Goal: Task Accomplishment & Management: Use online tool/utility

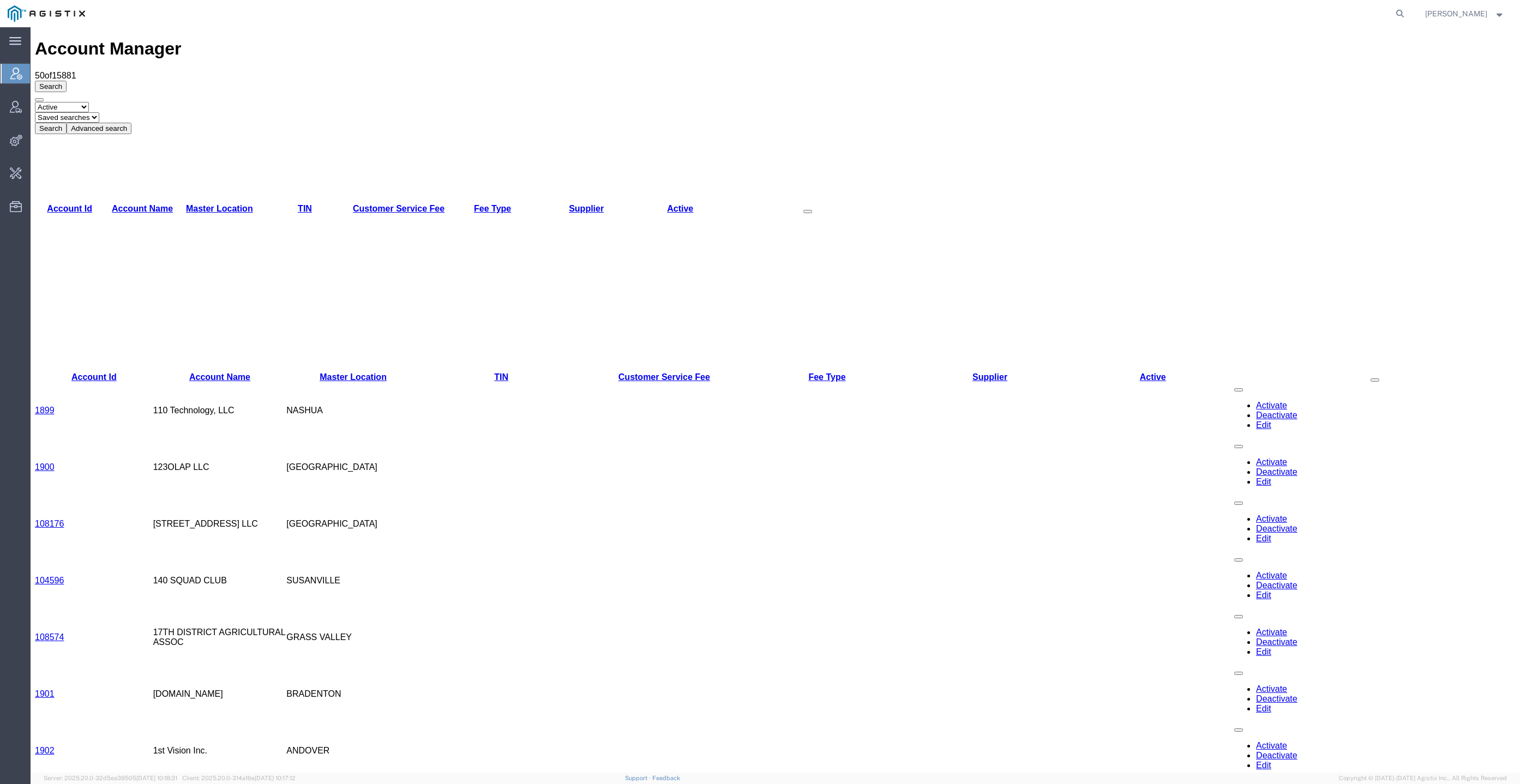
drag, startPoint x: 1296, startPoint y: 38, endPoint x: 1297, endPoint y: 32, distance: 6.1
click at [1296, 39] on div "Account Manager 50 of 15881 Search Select status Active All Inactive Saved sear…" at bounding box center [775, 86] width 1480 height 95
click at [0, 0] on span "Features" at bounding box center [0, 0] width 0 height 0
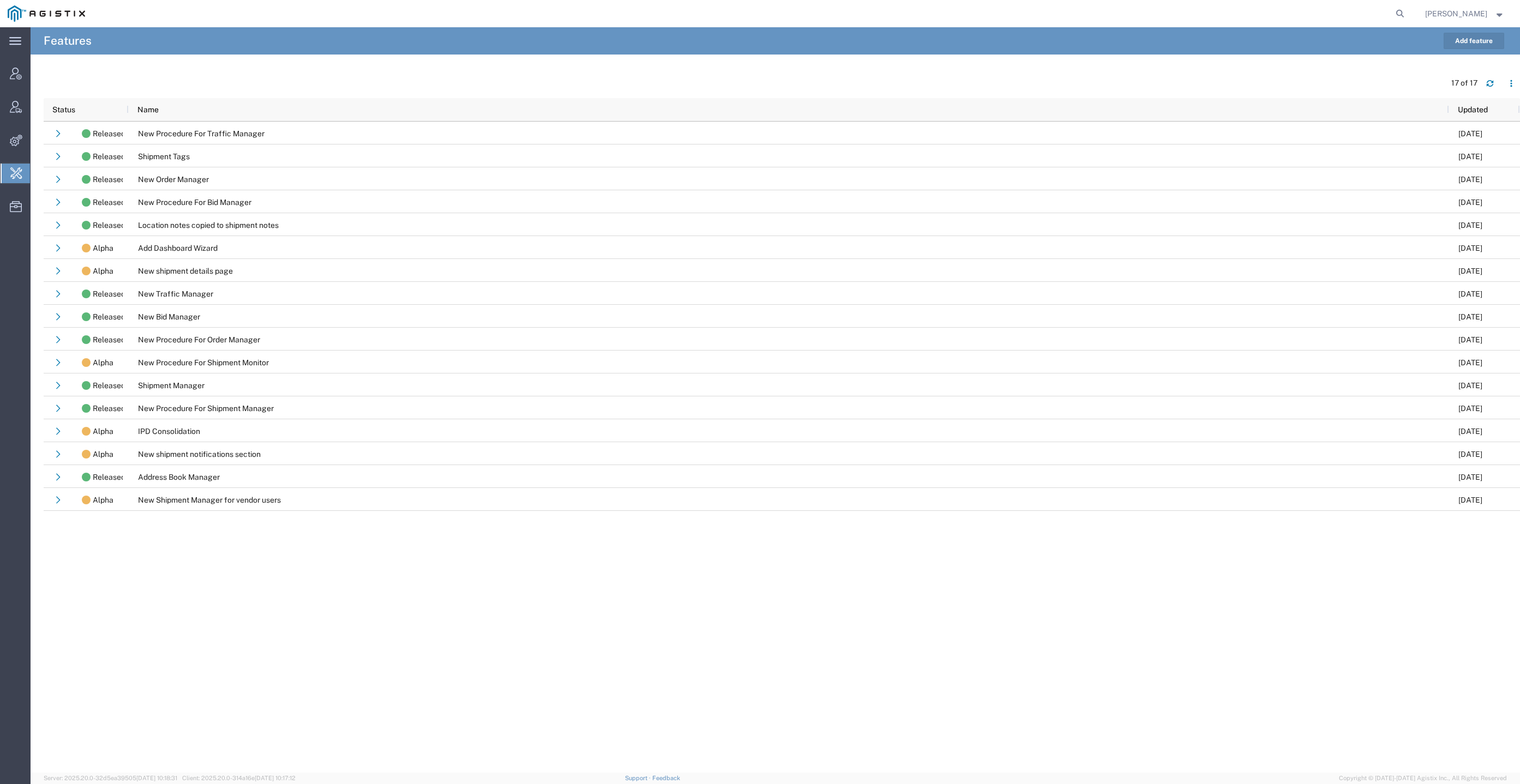
click at [0, 0] on span "Vendor Group" at bounding box center [0, 0] width 0 height 0
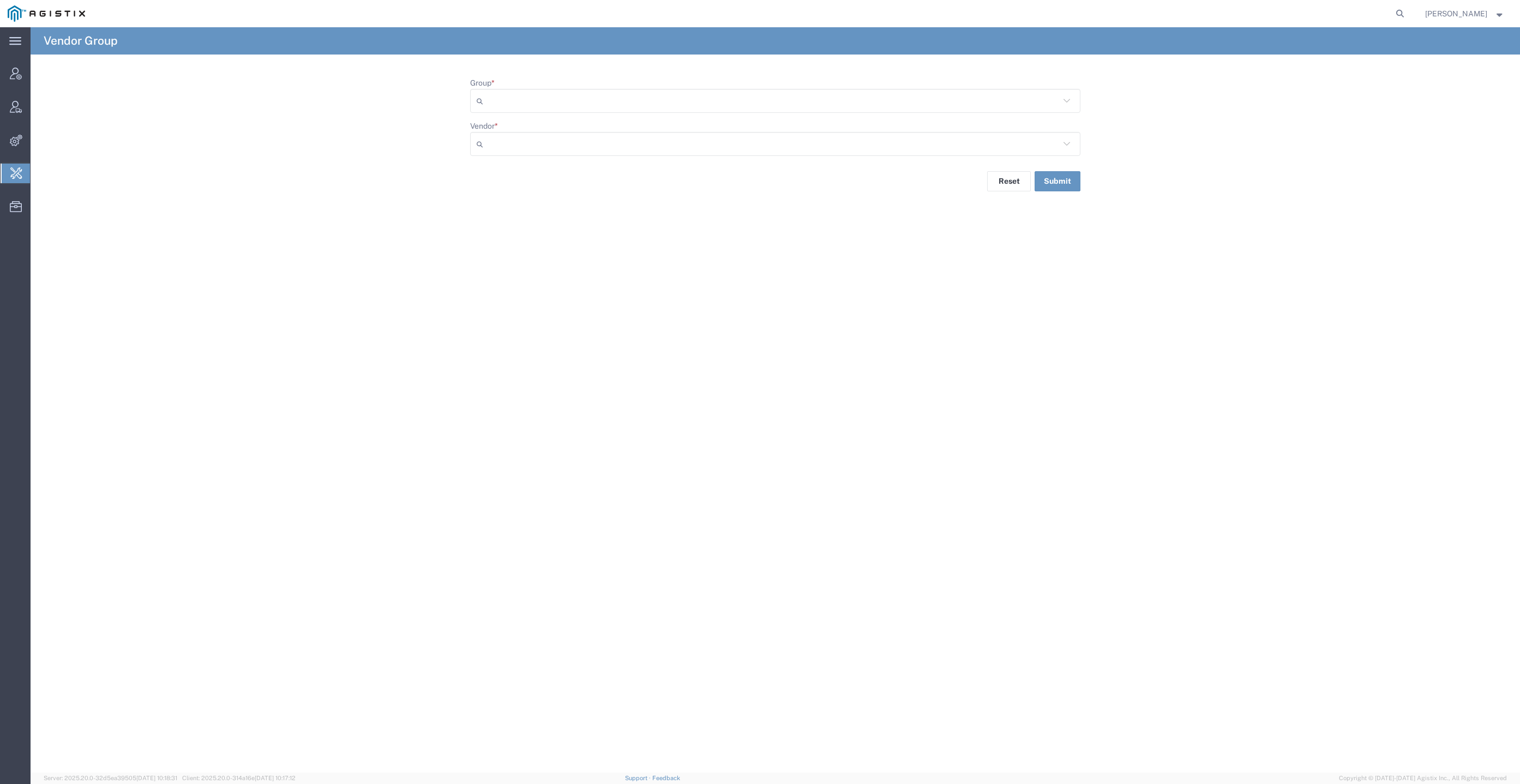
click at [625, 98] on input "Group *" at bounding box center [773, 101] width 572 height 17
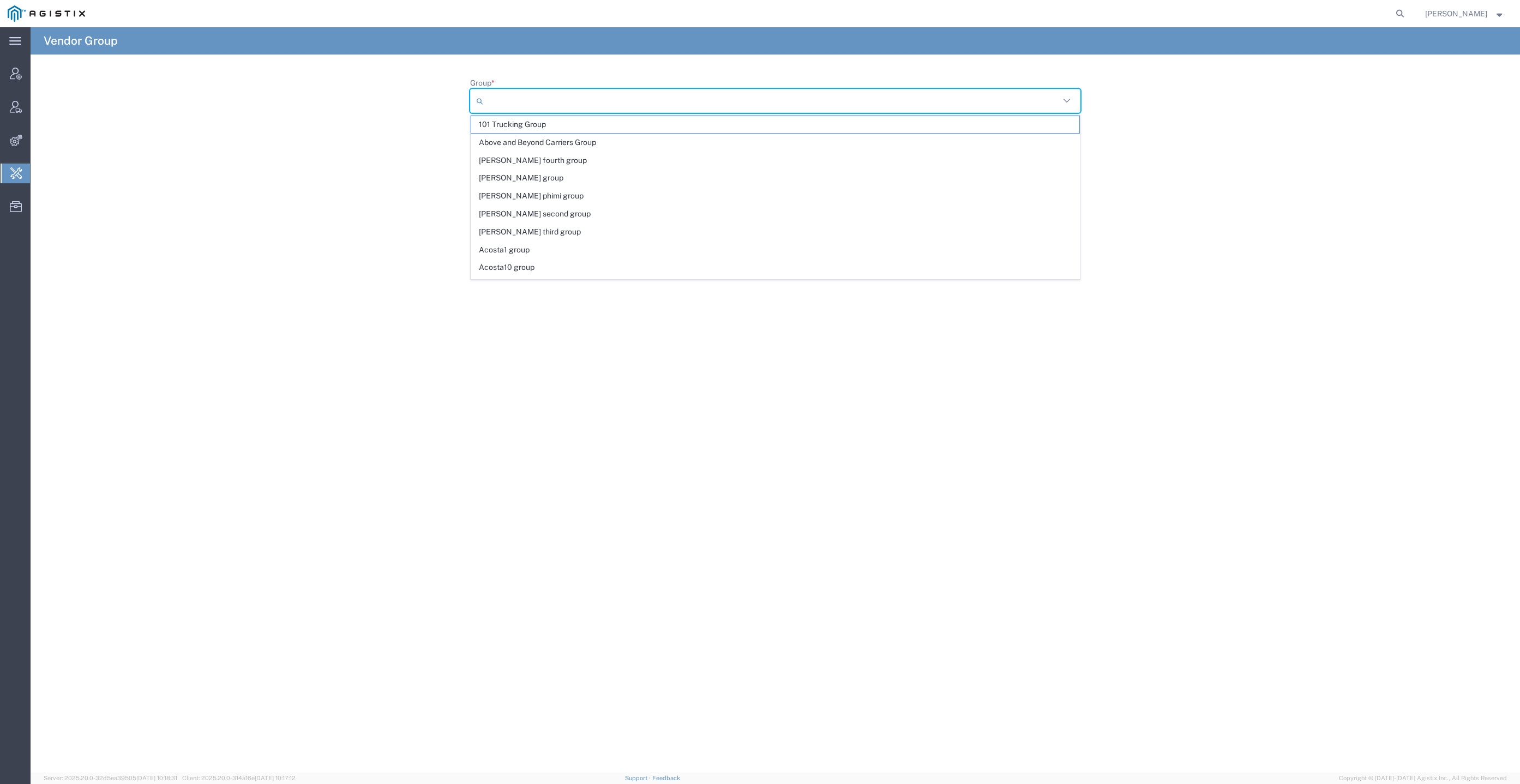
click at [1266, 183] on form "Group * 101 Trucking Group Above and Beyond Carriers Group Acosta fourth group …" at bounding box center [775, 134] width 1489 height 114
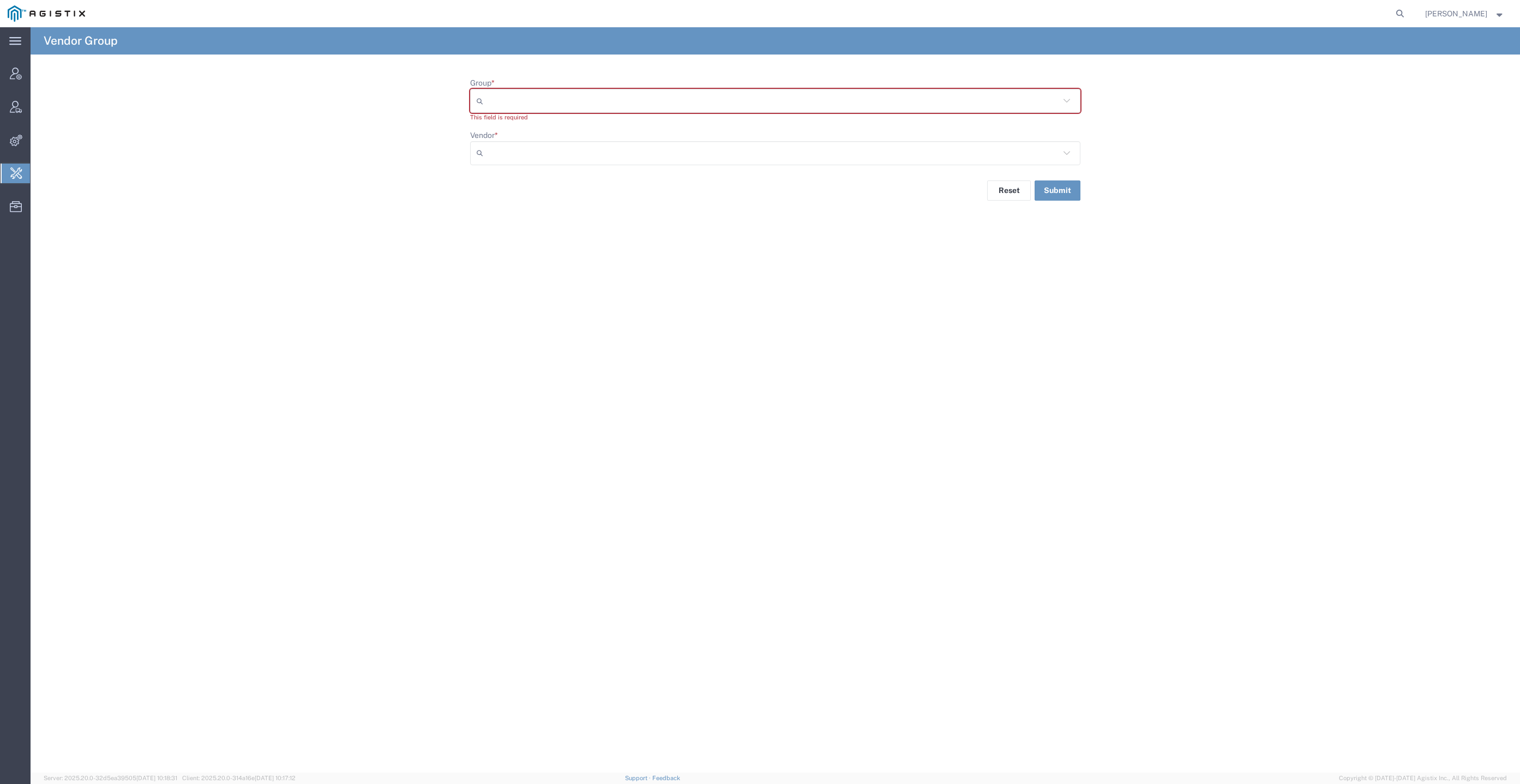
click at [0, 0] on span "Shipment Assignment" at bounding box center [0, 0] width 0 height 0
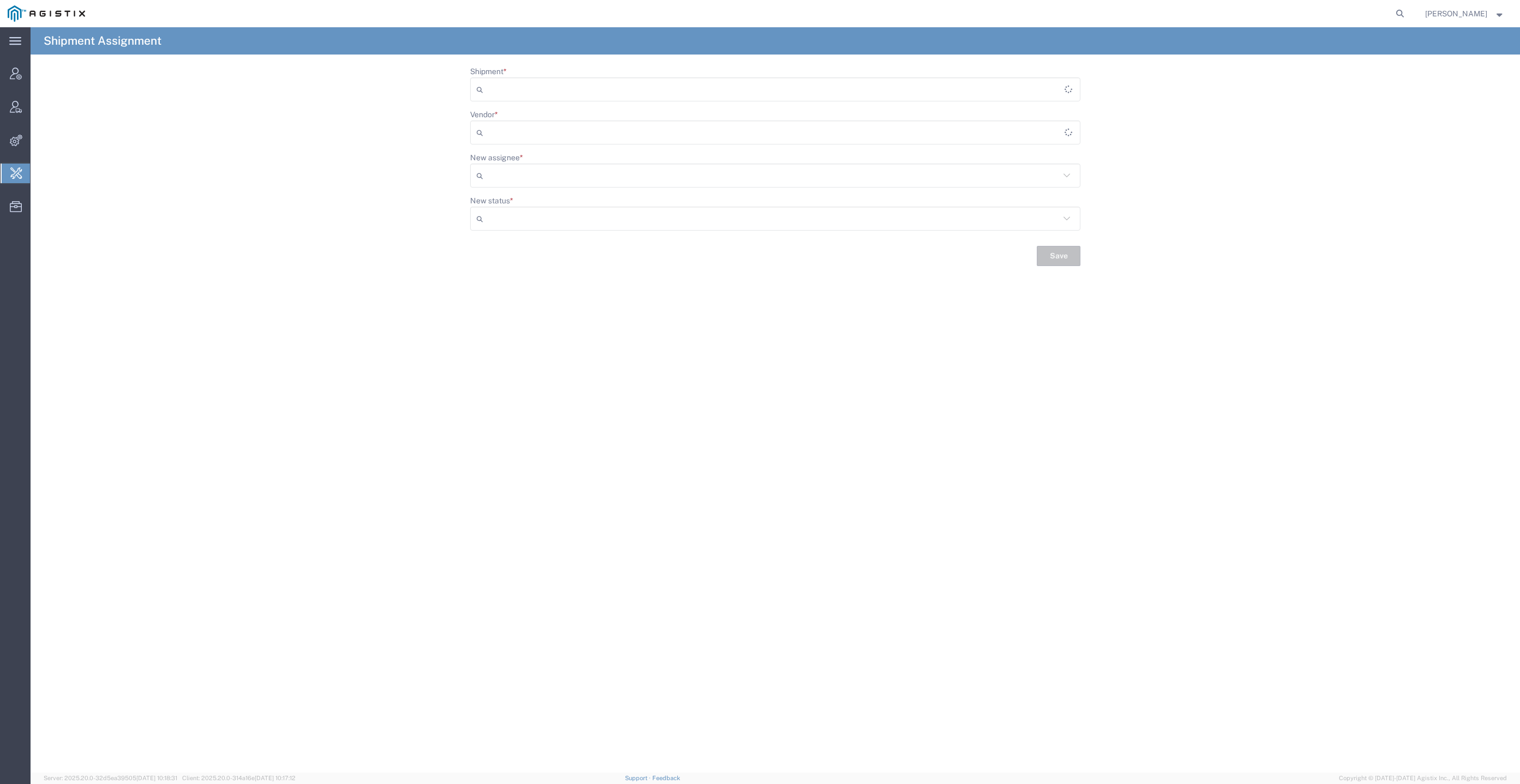
click at [698, 82] on input "Shipment *" at bounding box center [775, 89] width 577 height 17
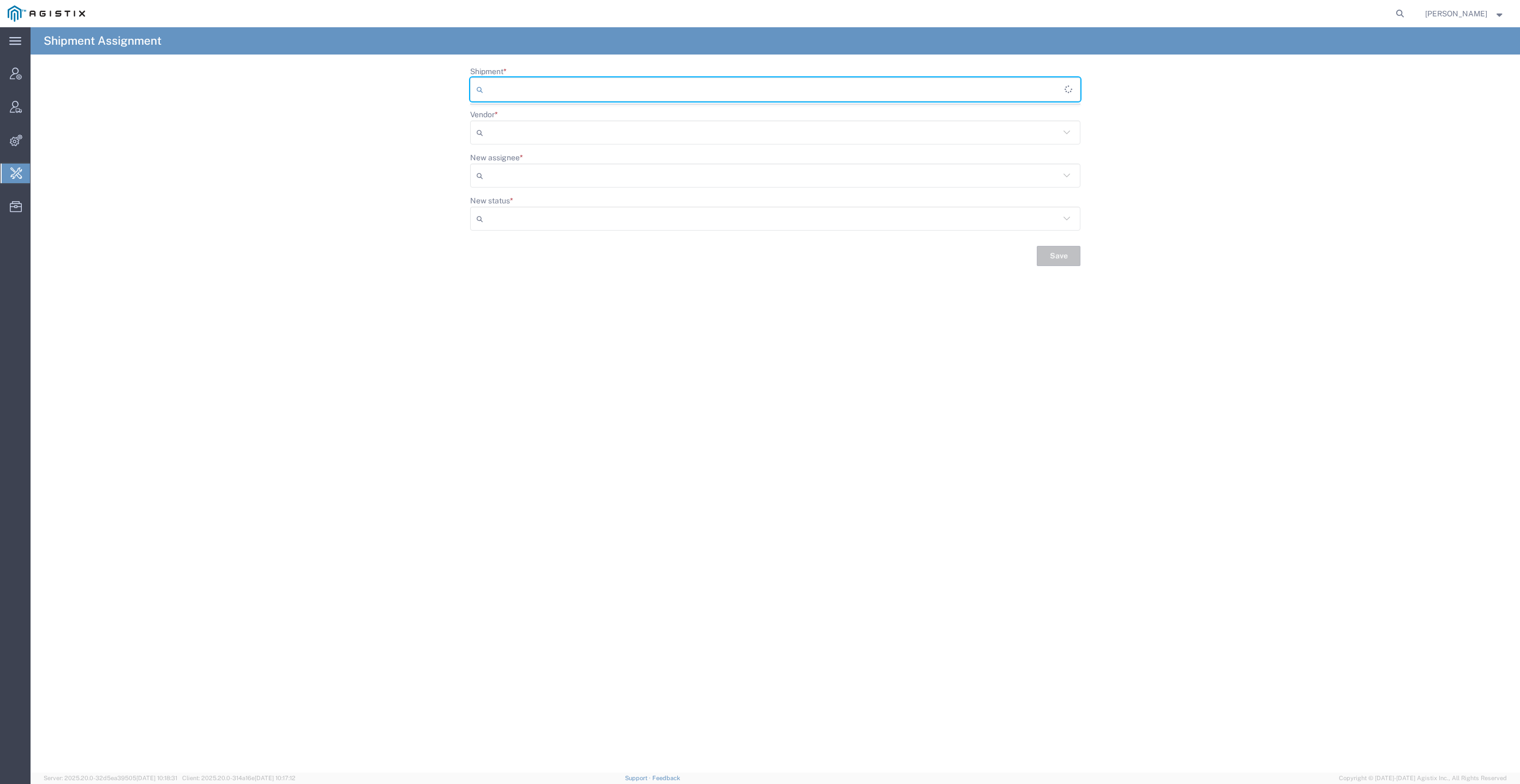
paste input "57039670"
type input "57039670"
click at [553, 113] on span "57039670" at bounding box center [775, 113] width 608 height 17
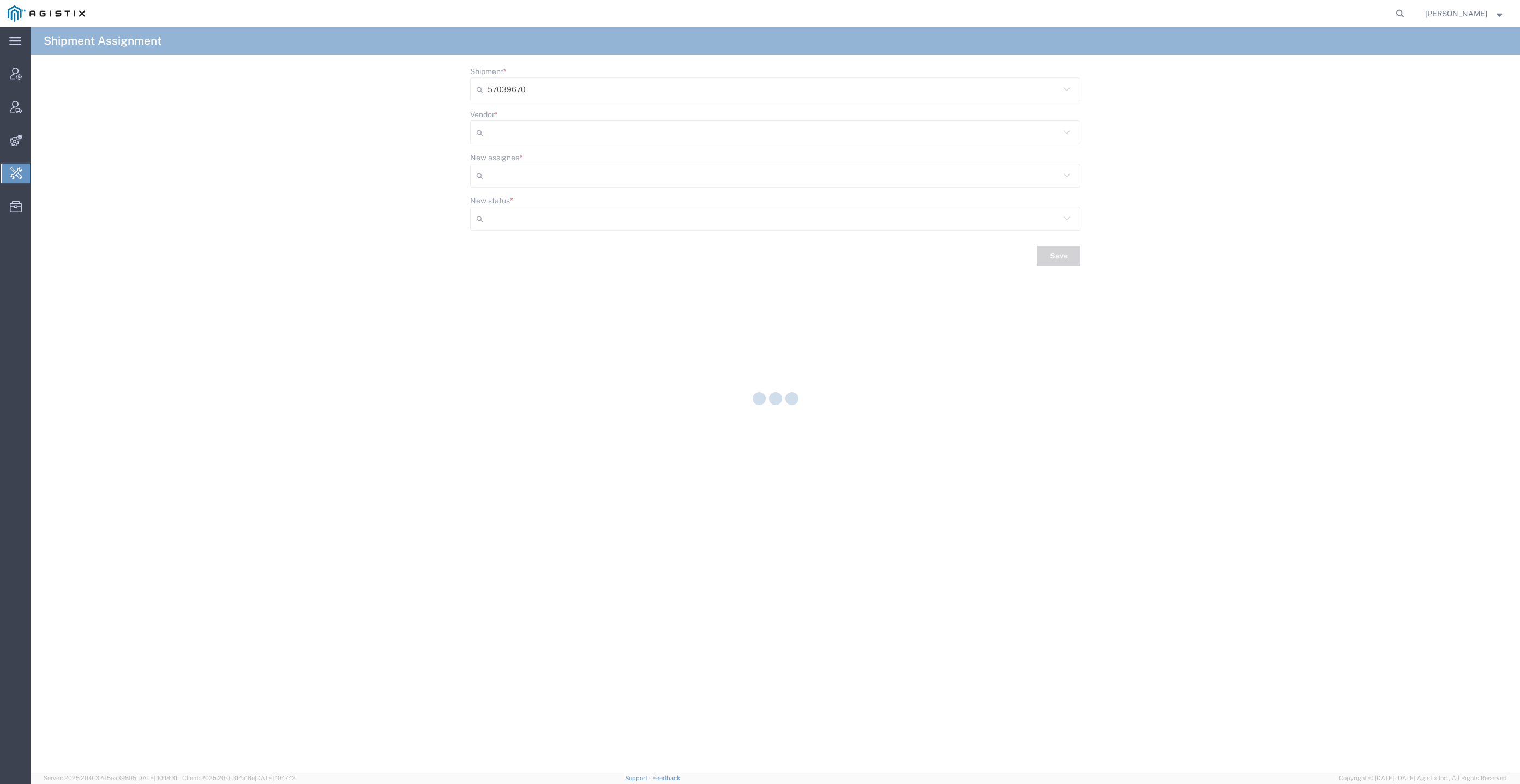
type input "Delivered"
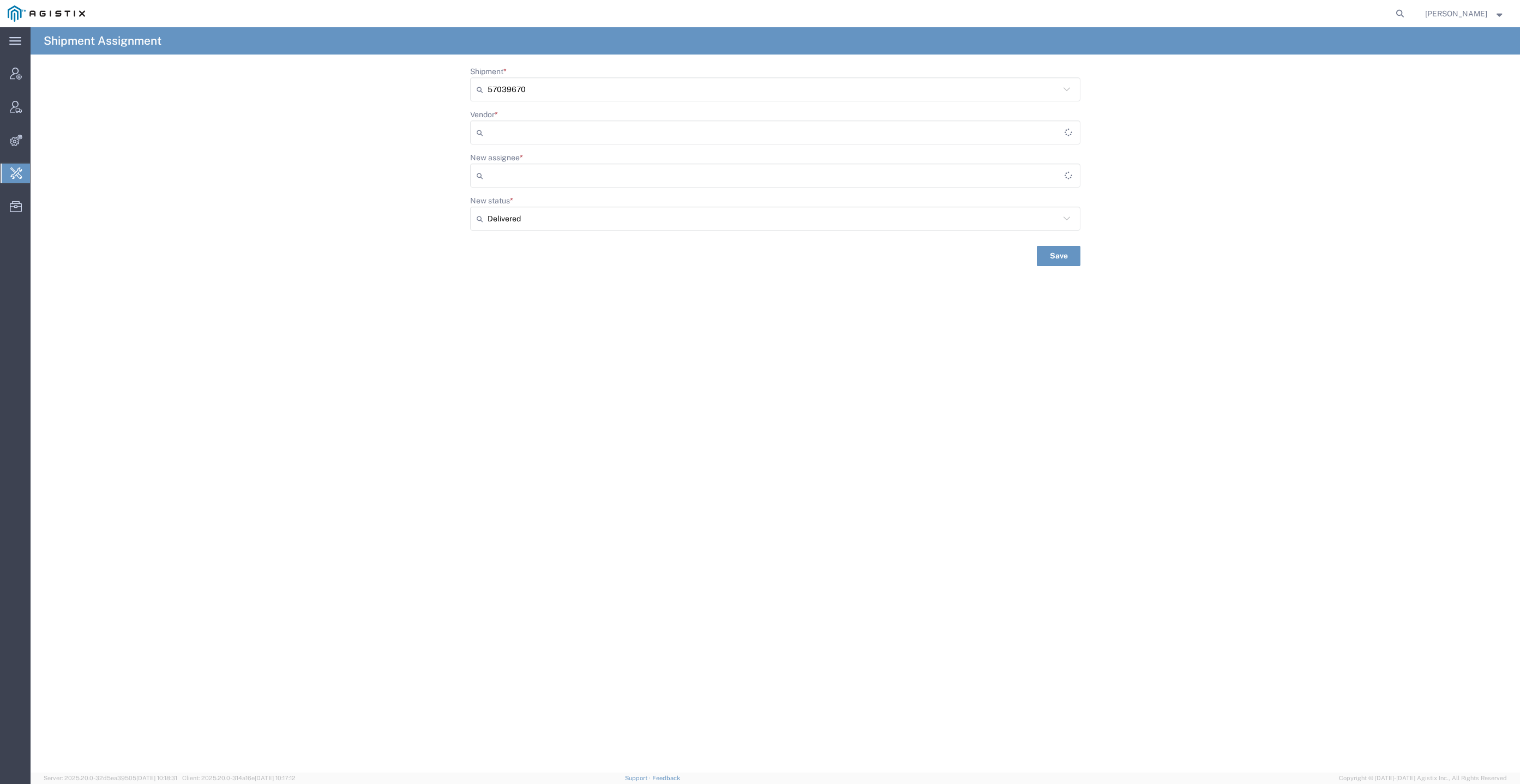
type input "[PERSON_NAME] Trucking"
click at [641, 178] on input "New assignee *" at bounding box center [773, 175] width 572 height 17
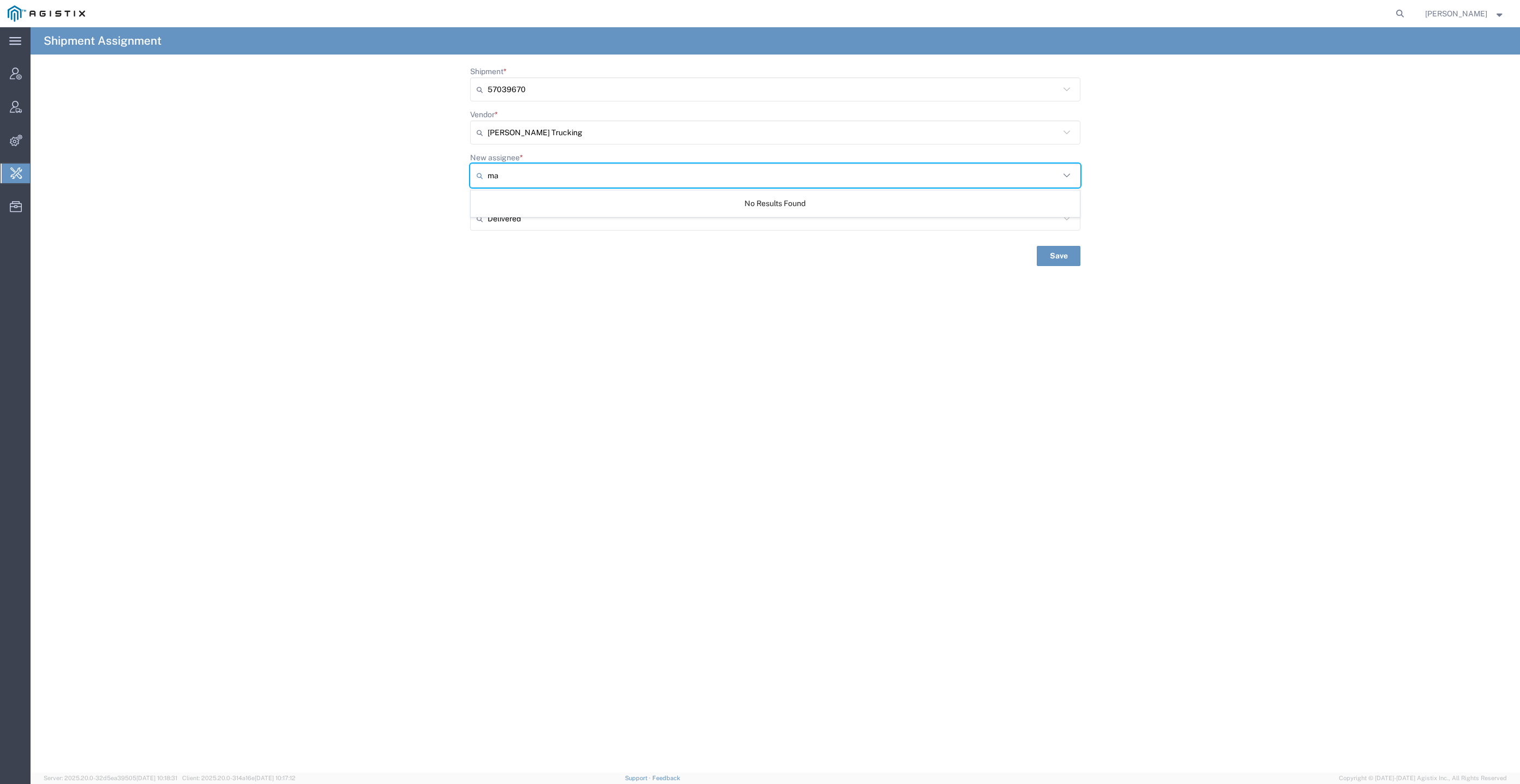
type input "m"
click at [637, 137] on input "Vendor *" at bounding box center [773, 132] width 572 height 17
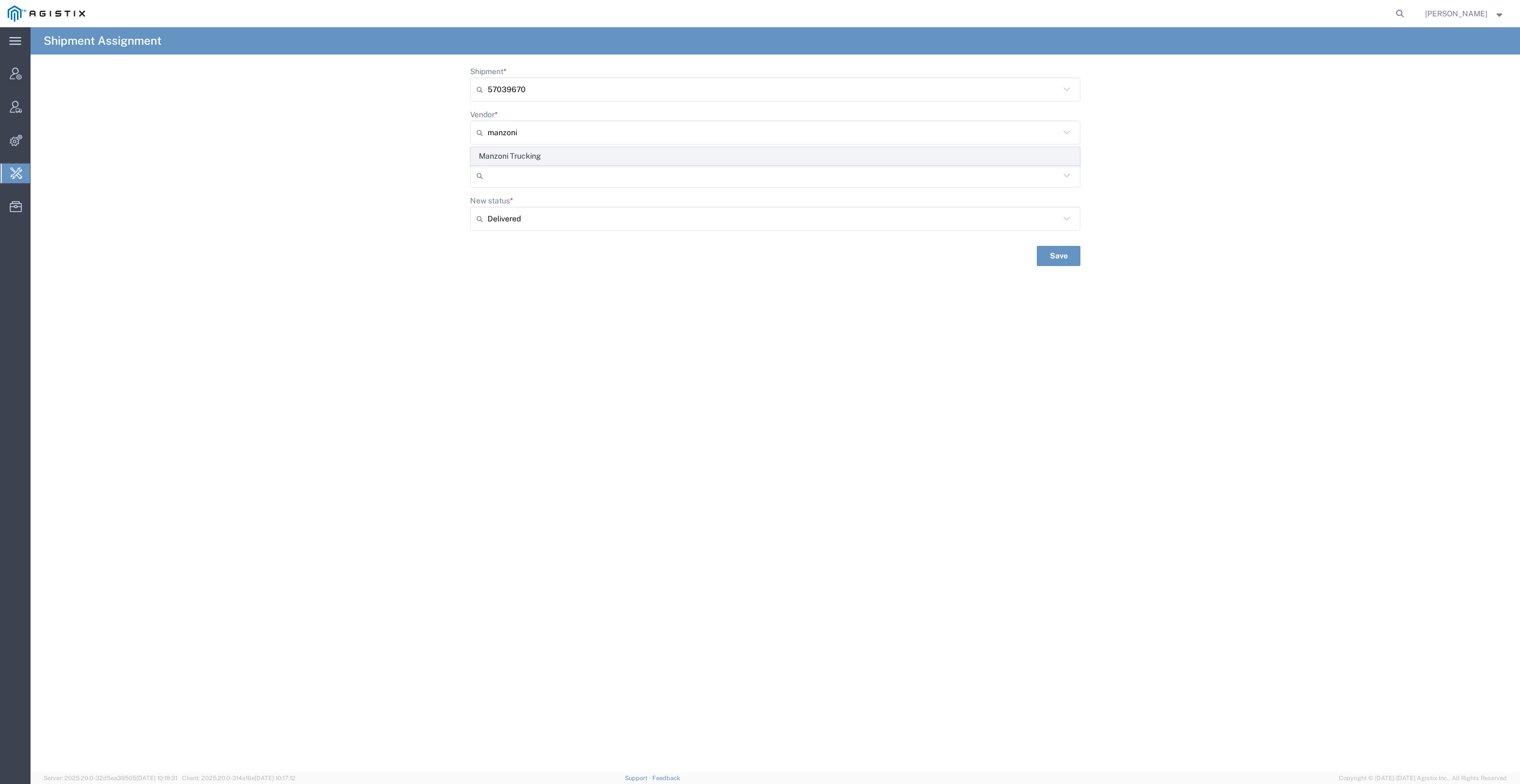
click at [641, 157] on span "Manzoni Trucking" at bounding box center [775, 156] width 608 height 17
type input "Manzoni Trucking"
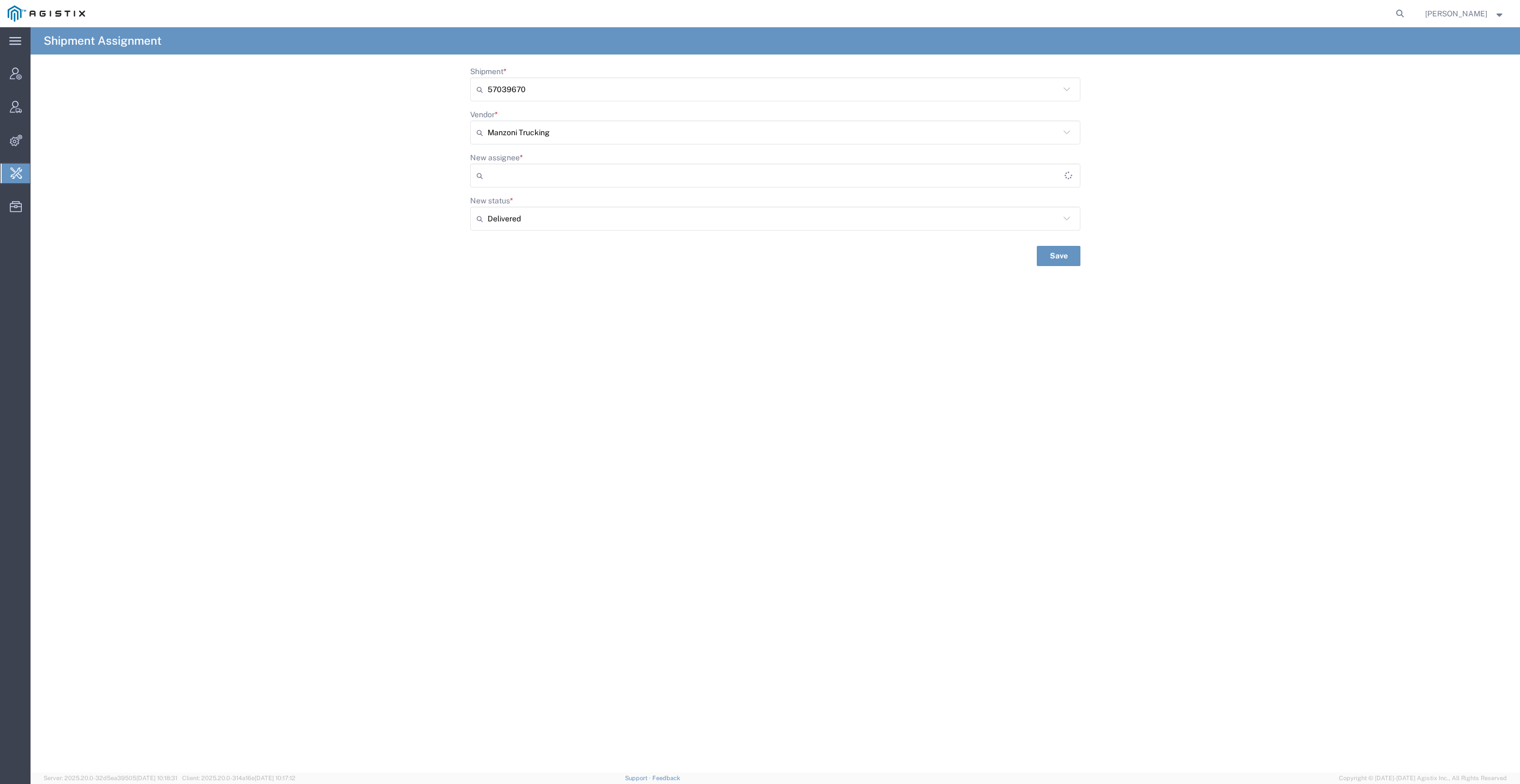
type input "[PERSON_NAME]"
click at [667, 182] on input "New assignee *" at bounding box center [773, 175] width 572 height 17
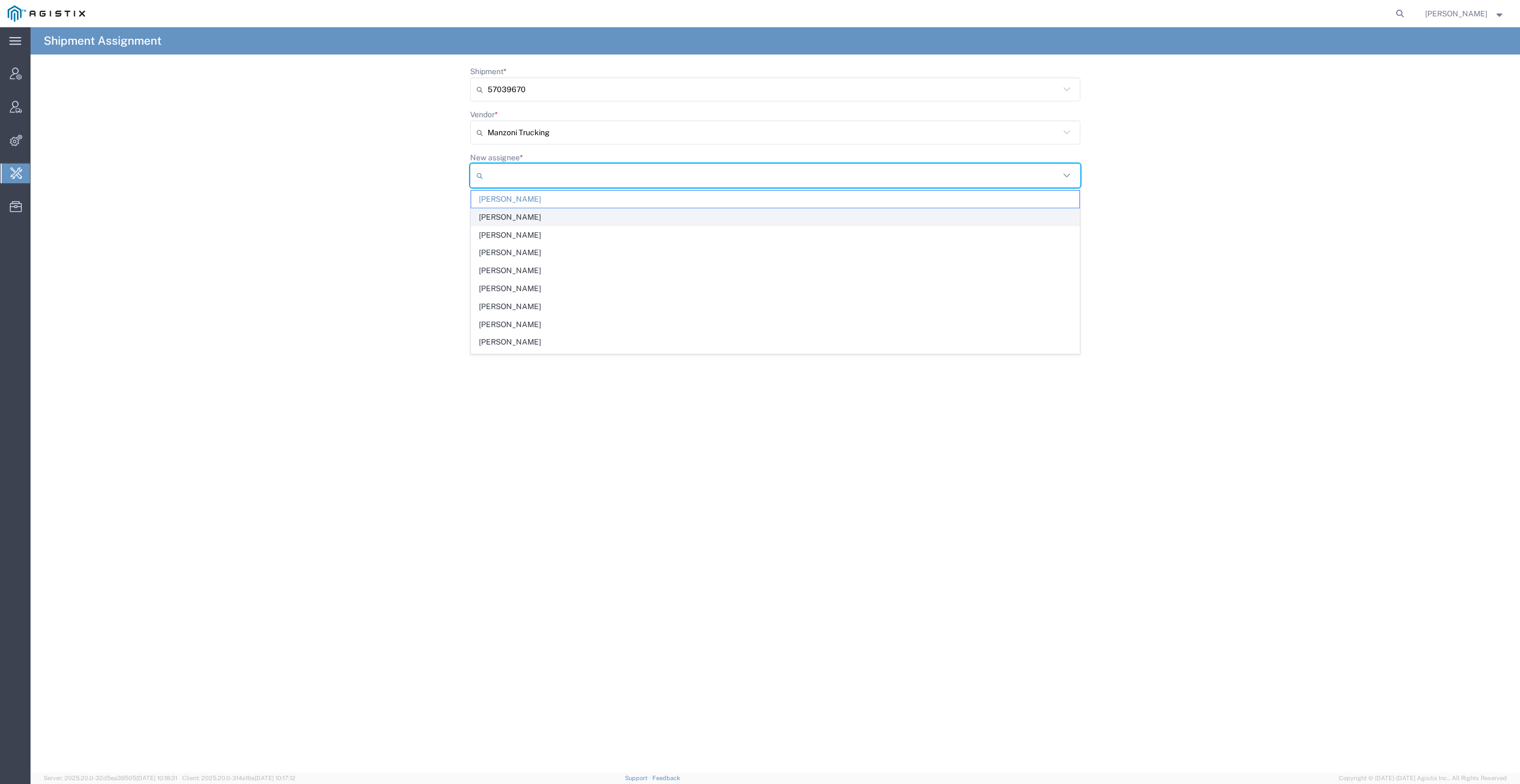
scroll to position [82, 0]
click at [593, 313] on span "[PERSON_NAME]" at bounding box center [775, 314] width 608 height 17
type input "[PERSON_NAME]"
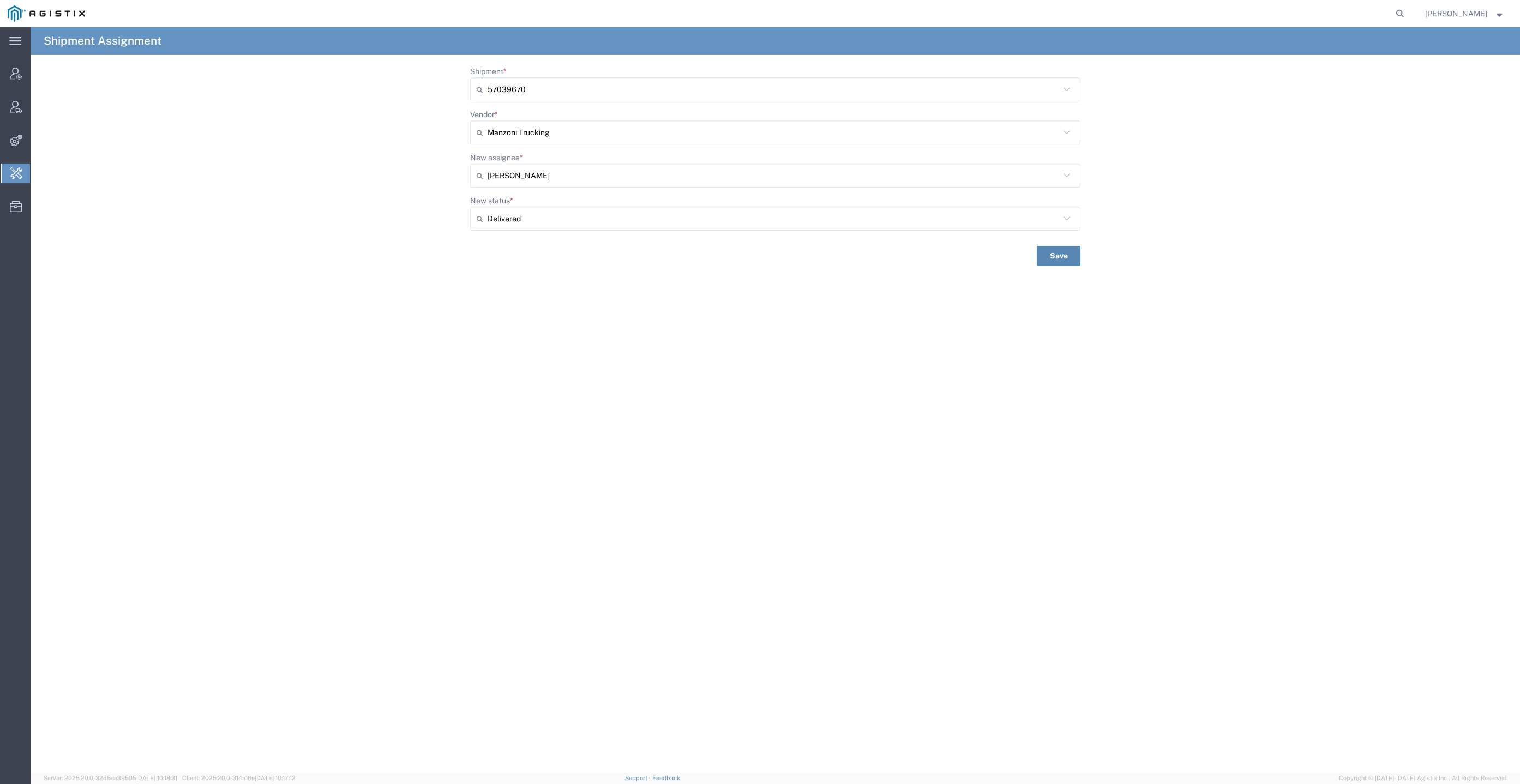
click at [1055, 250] on button "Save" at bounding box center [1059, 256] width 44 height 20
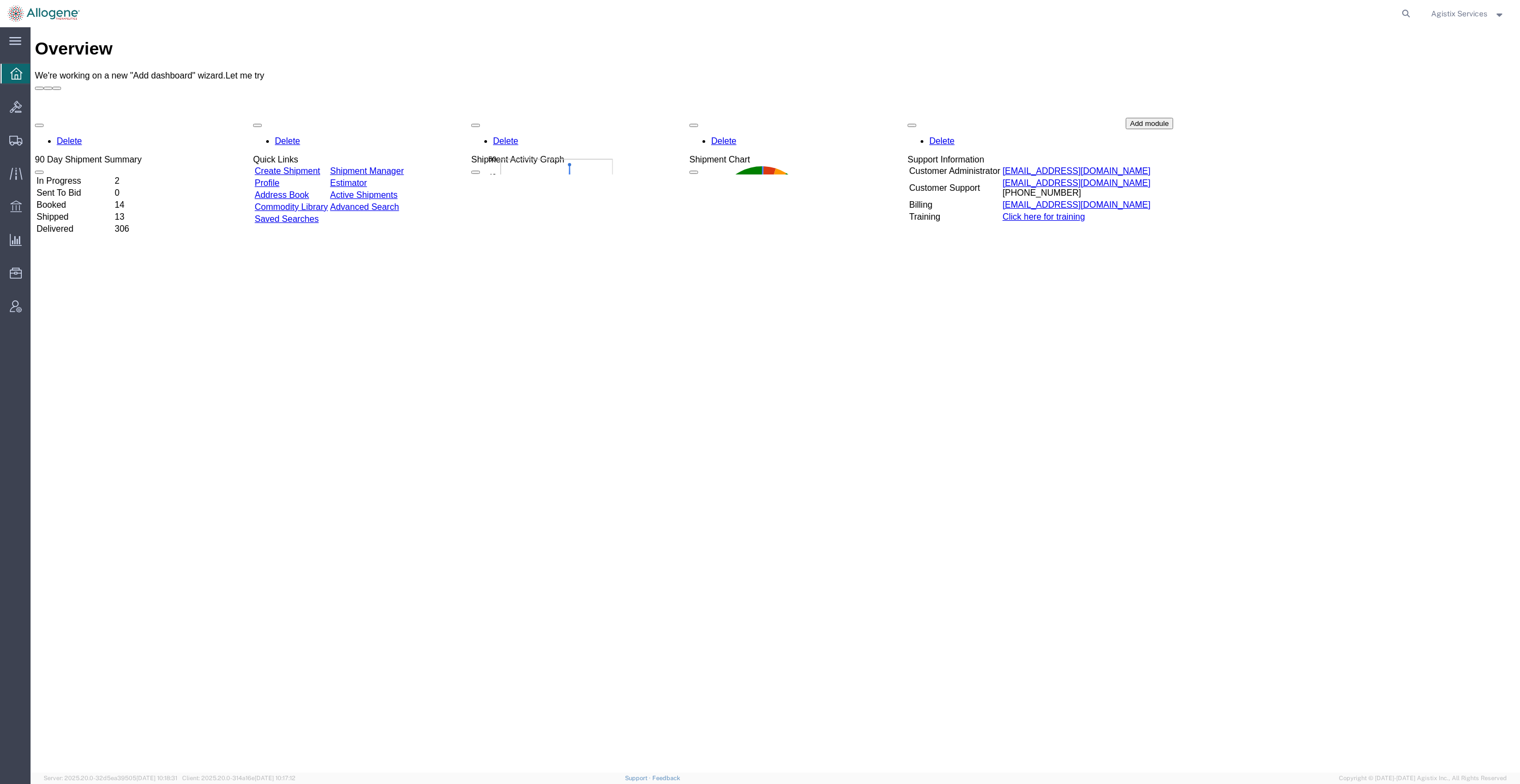
click at [975, 12] on div at bounding box center [751, 13] width 1328 height 27
click at [1446, 140] on div "Delete 90 Day Shipment Summary In Progress 2 Sent To Bid 0 Booked 14 Shipped 13…" at bounding box center [775, 199] width 1480 height 164
click at [1453, 7] on div "Agistix Services" at bounding box center [1468, 13] width 90 height 27
click at [1450, 20] on span "Agistix Services" at bounding box center [1459, 14] width 56 height 12
click at [1449, 74] on link "Logout" at bounding box center [1468, 77] width 90 height 19
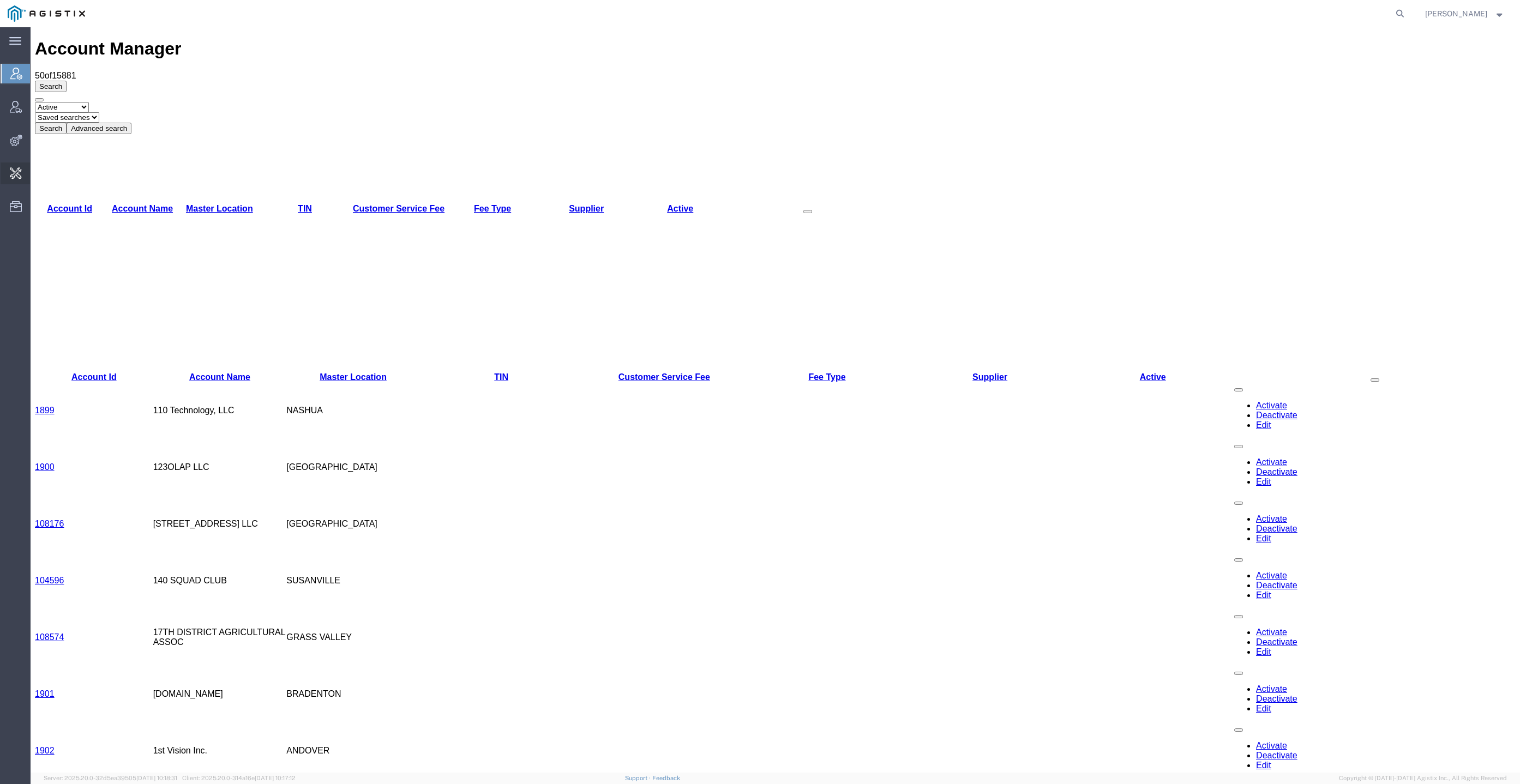
click at [0, 0] on span "Shipment Assignment" at bounding box center [0, 0] width 0 height 0
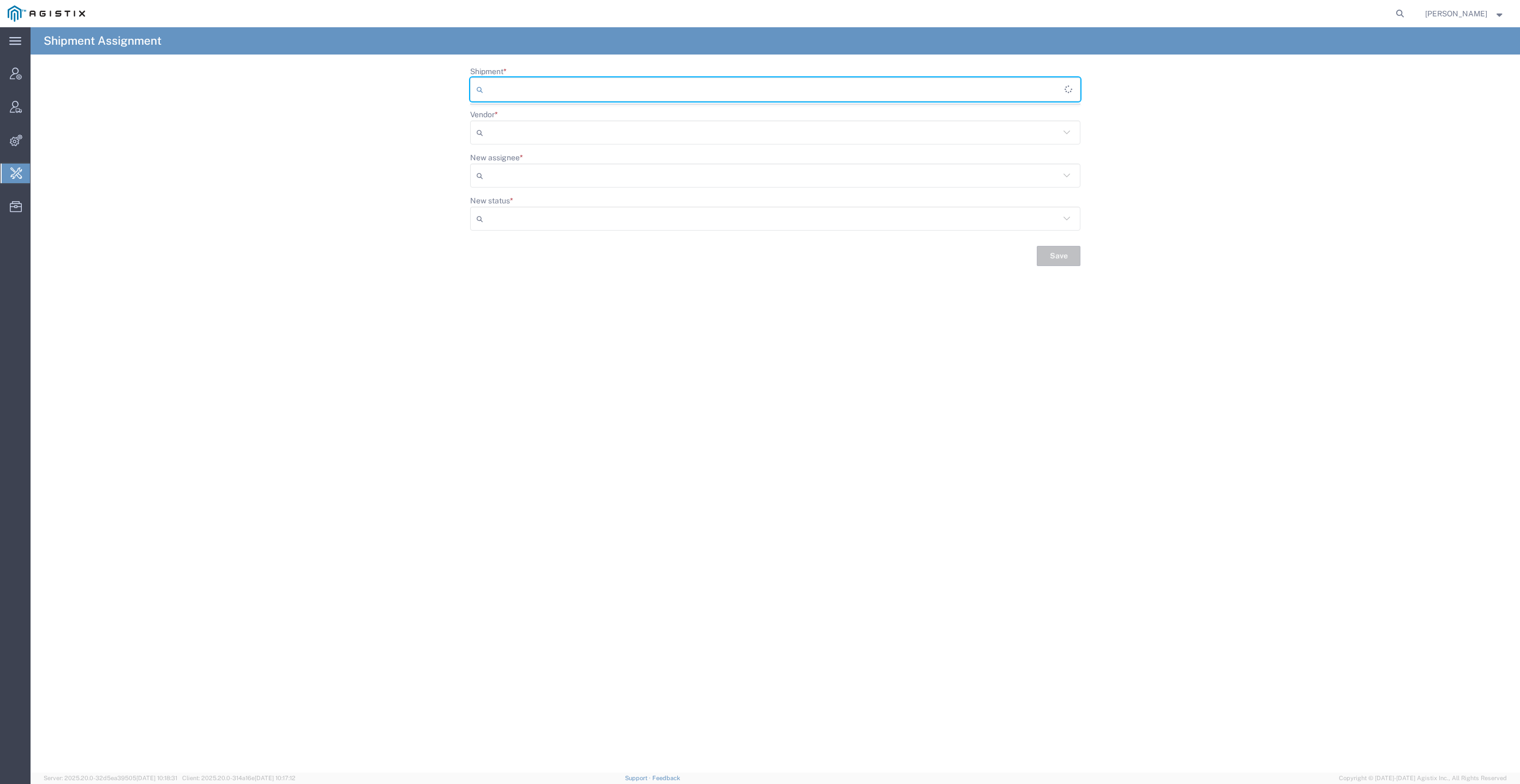
click at [565, 91] on input "Shipment *" at bounding box center [775, 89] width 577 height 17
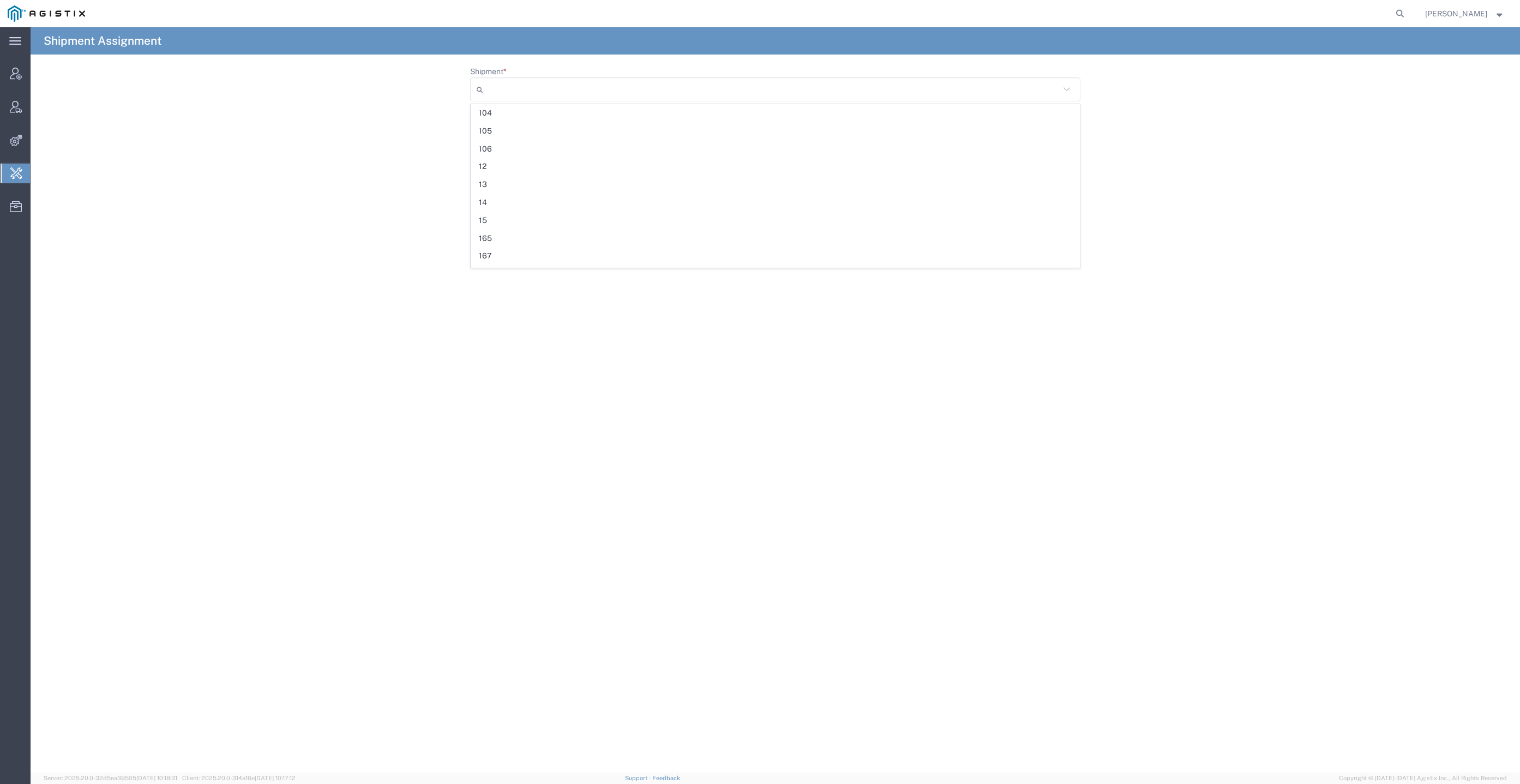
click at [640, 94] on input "Shipment *" at bounding box center [773, 89] width 572 height 17
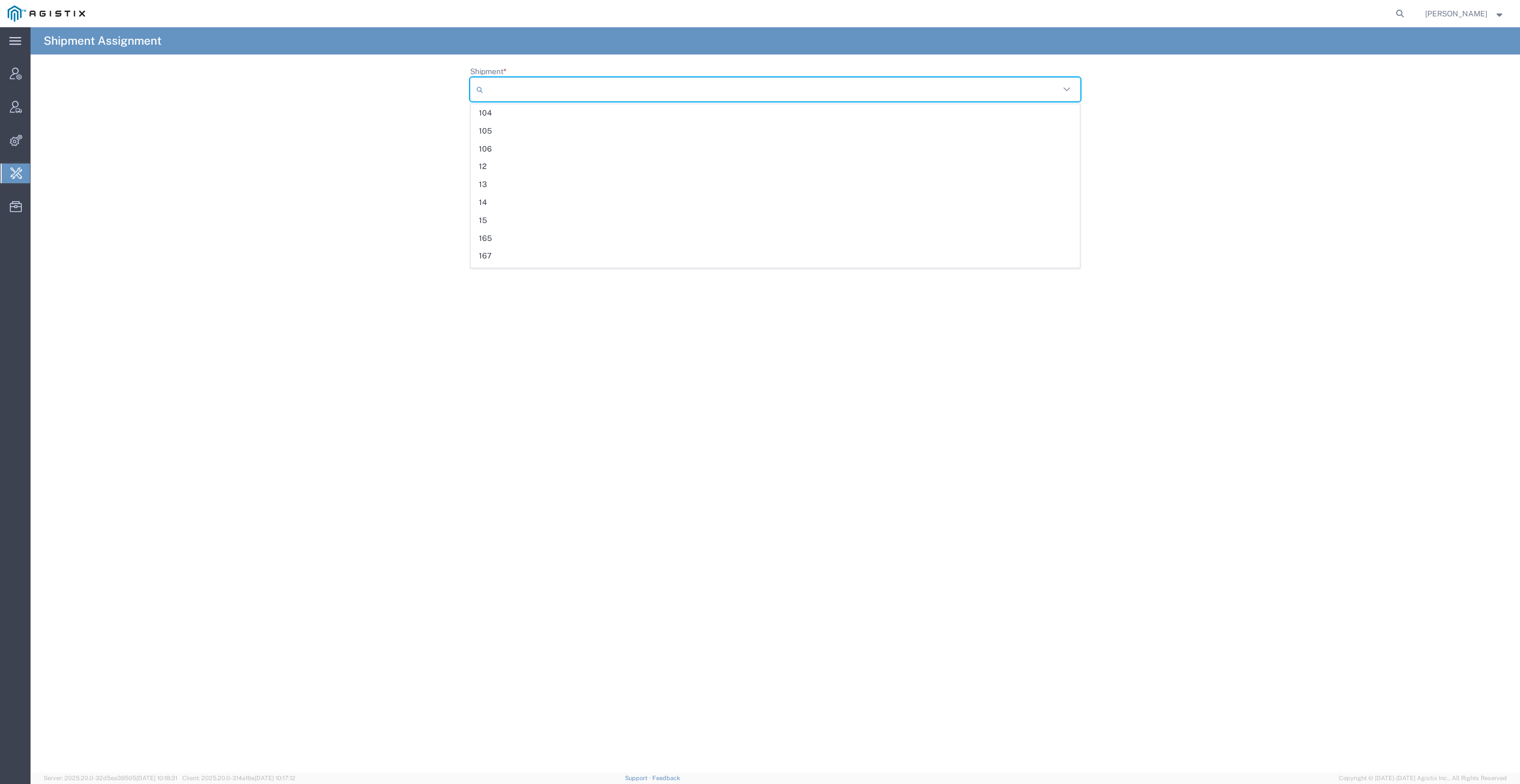
paste input "57039670"
type input "57039670"
click at [512, 111] on span "57039670" at bounding box center [775, 113] width 608 height 17
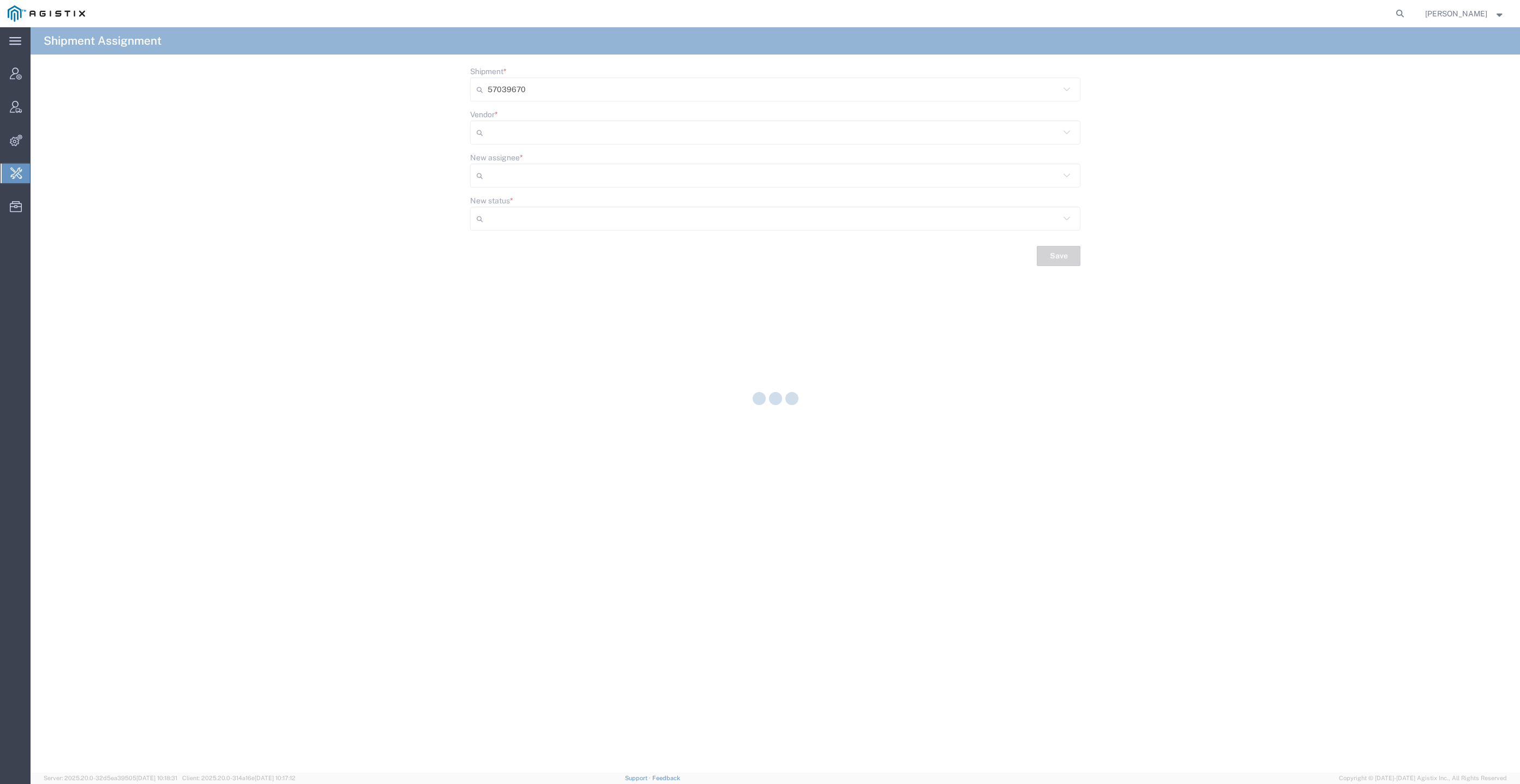
type input "Delivered"
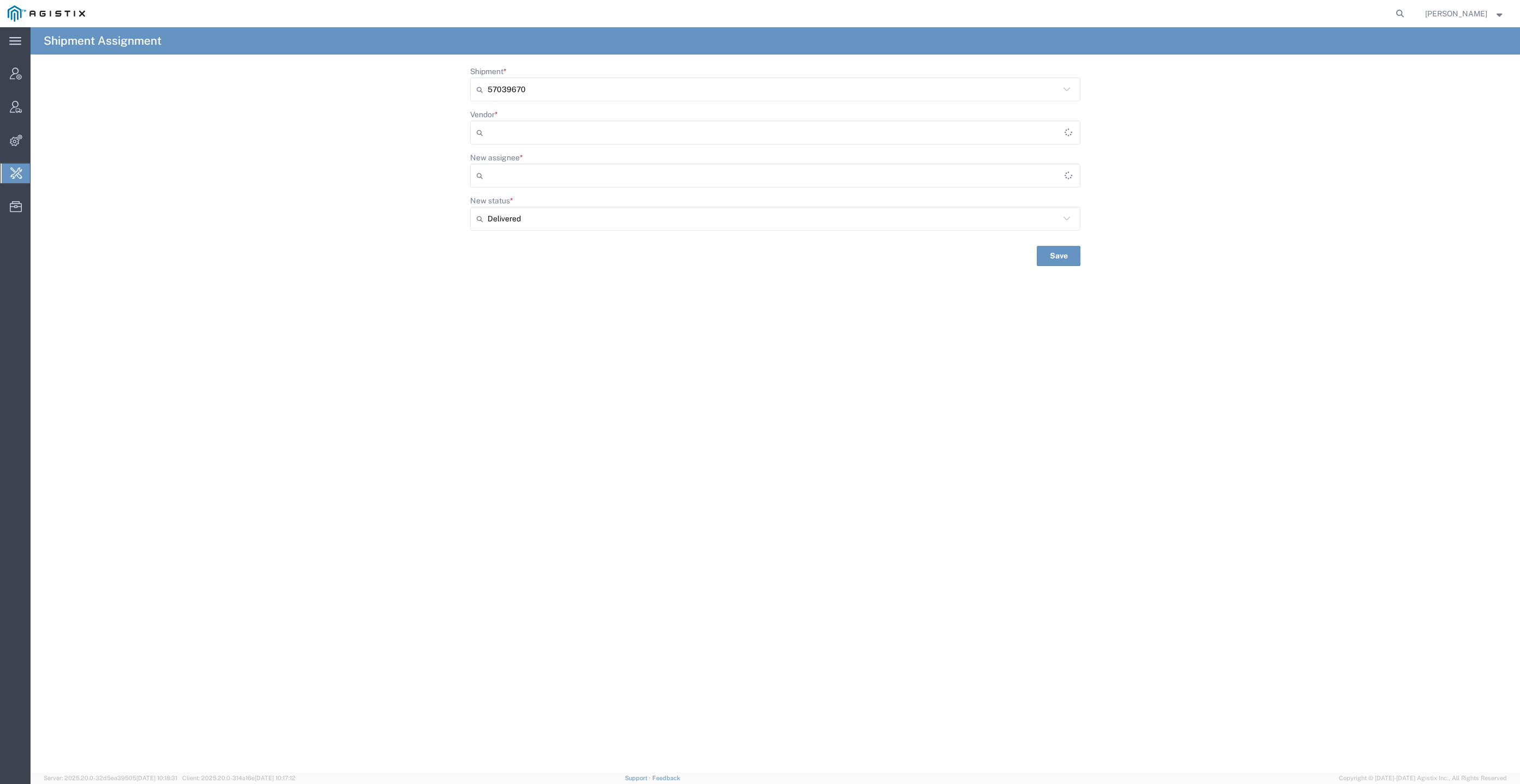
type input "[PERSON_NAME] Trucking"
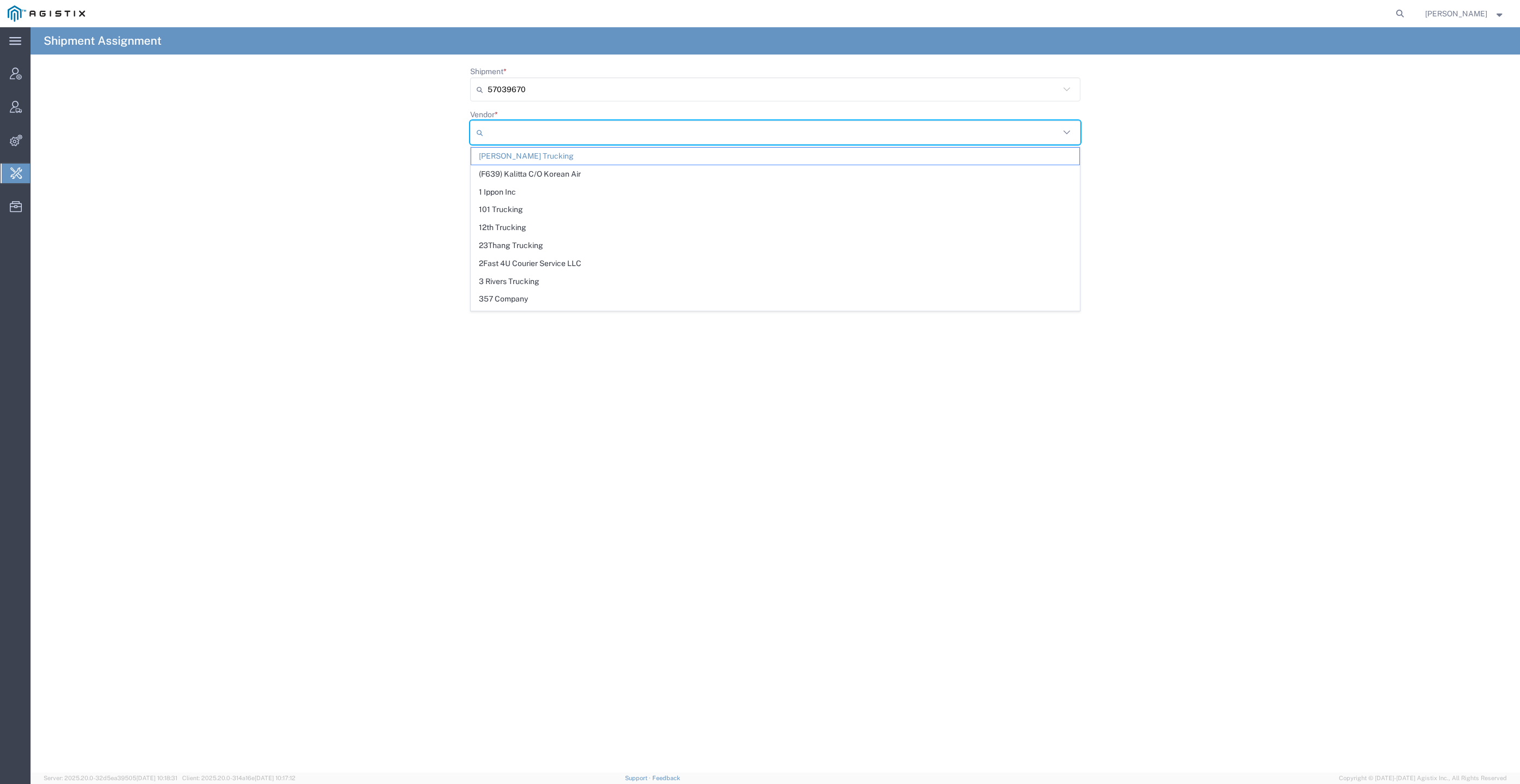
click at [547, 136] on input "Vendor *" at bounding box center [773, 132] width 572 height 17
click at [559, 157] on span "Manzoni Trucking" at bounding box center [775, 156] width 608 height 17
type input "Manzoni Trucking"
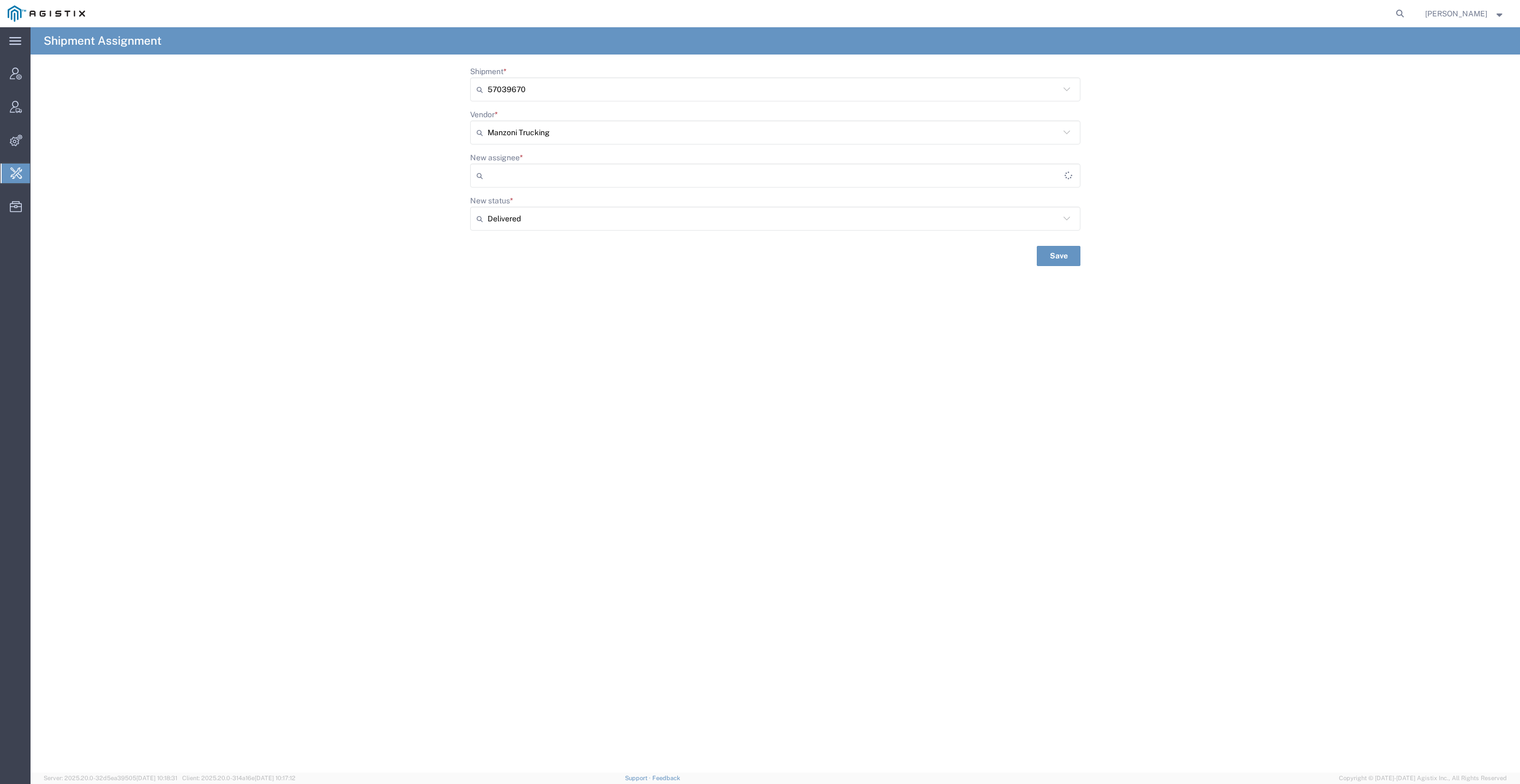
type input "[PERSON_NAME]"
click at [573, 177] on input "New assignee *" at bounding box center [773, 175] width 572 height 17
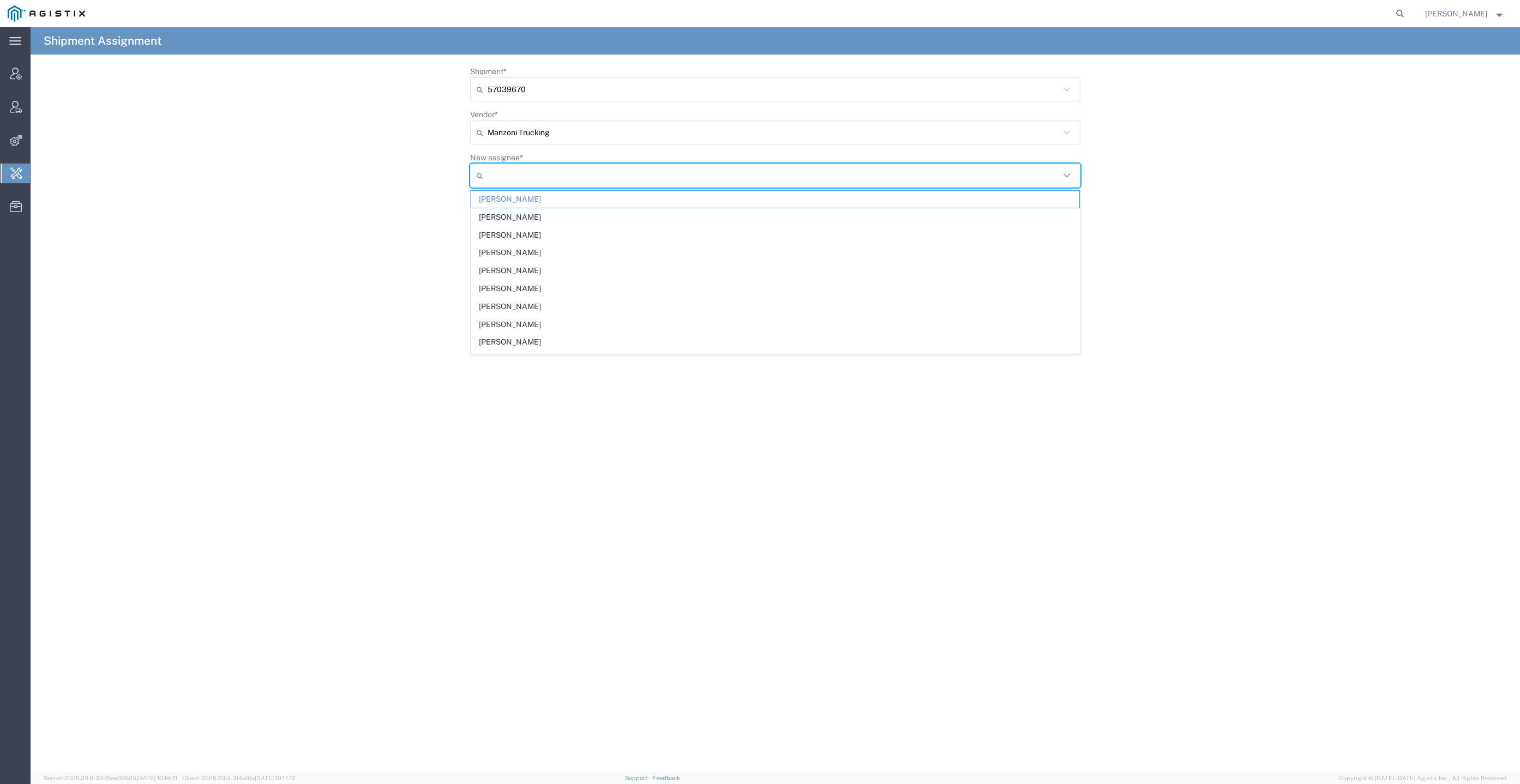
click at [1186, 224] on form "Shipment * 57039670 57039670 Vendor * Manzoni Trucking Manzoni Trucking New ass…" at bounding box center [775, 166] width 1489 height 200
type input "[PERSON_NAME]"
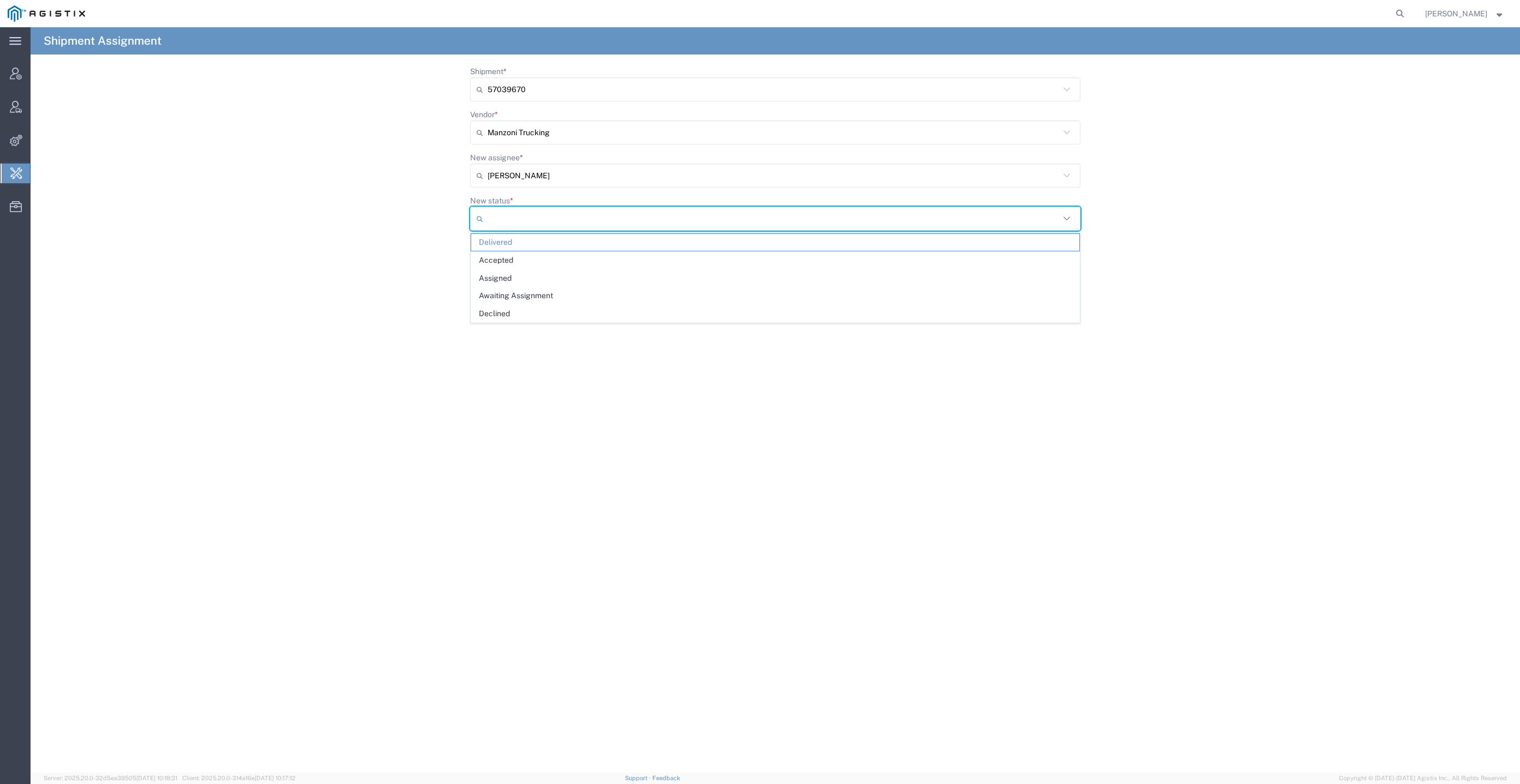
click at [703, 209] on div at bounding box center [775, 218] width 610 height 24
click at [673, 266] on span "Accepted" at bounding box center [775, 260] width 608 height 17
type input "Accepted"
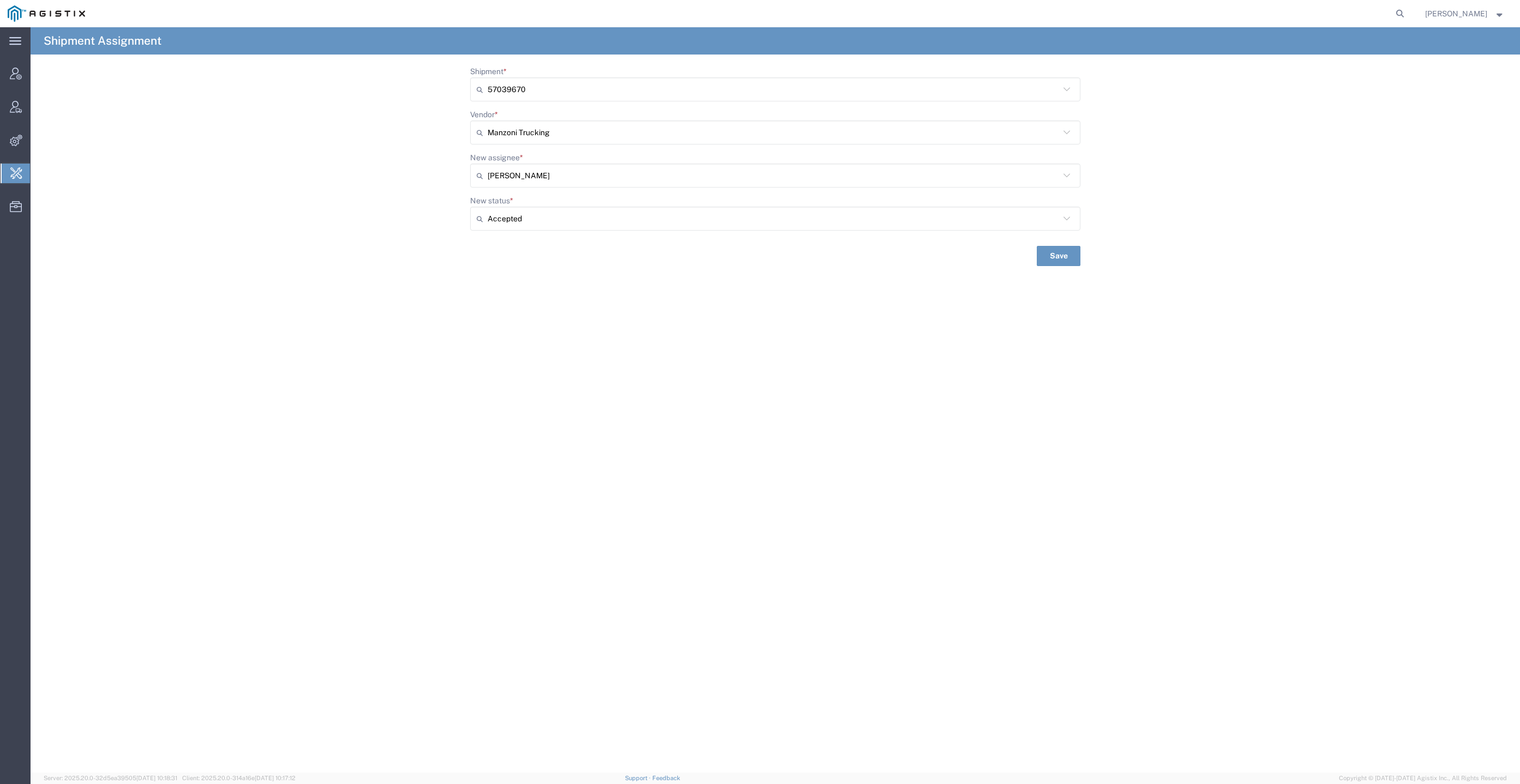
click at [1058, 266] on div "Shipment Assignment Shipment * 57039670 57039670 Vendor * Manzoni Trucking Manz…" at bounding box center [775, 399] width 1489 height 745
click at [1060, 259] on button "Save" at bounding box center [1059, 256] width 44 height 20
